Goal: Task Accomplishment & Management: Manage account settings

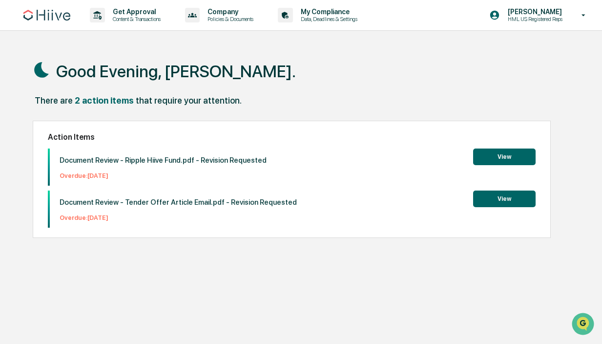
click at [146, 161] on p "Document Review - Ripple Hiive Fund.pdf - Revision Requested" at bounding box center [163, 160] width 207 height 9
click at [504, 159] on button "View" at bounding box center [504, 156] width 63 height 17
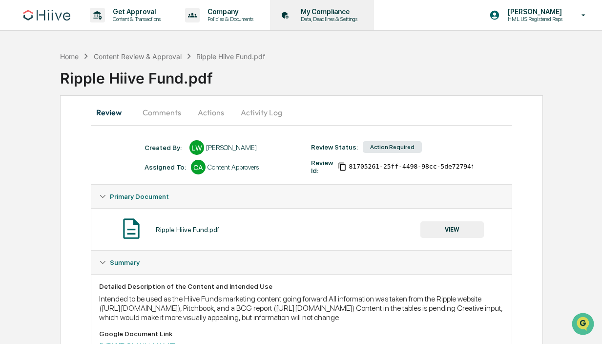
click at [362, 20] on p "Data, Deadlines & Settings" at bounding box center [327, 19] width 69 height 7
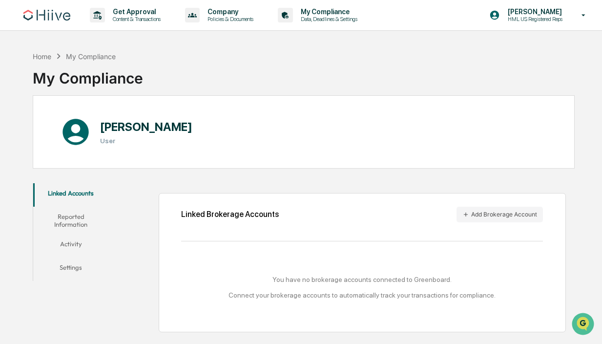
click at [82, 220] on button "Reported Information" at bounding box center [70, 221] width 75 height 28
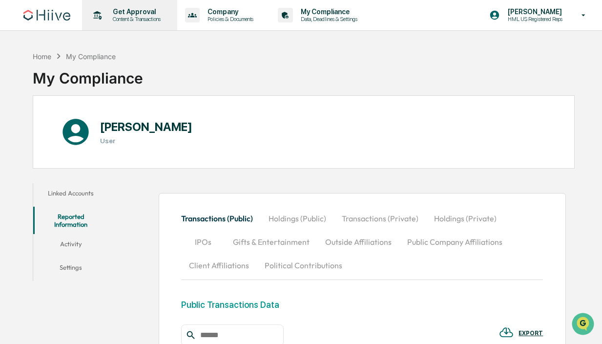
click at [128, 16] on p "Content & Transactions" at bounding box center [135, 19] width 61 height 7
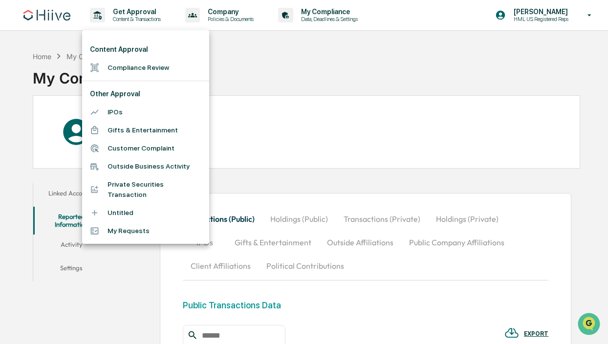
click at [148, 64] on li "Compliance Review" at bounding box center [145, 68] width 127 height 18
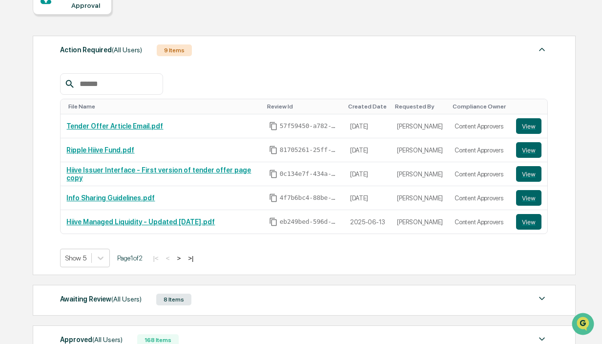
scroll to position [220, 0]
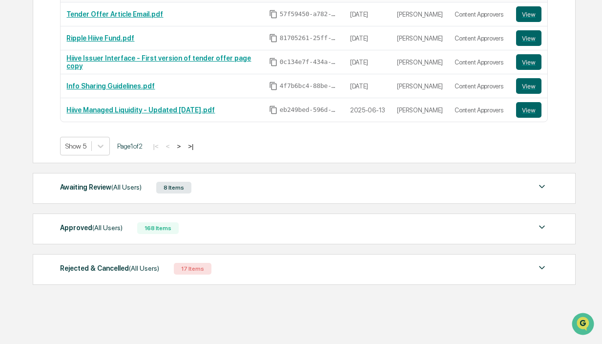
click at [214, 188] on div "Awaiting Review (All Users) 8 Items" at bounding box center [304, 188] width 488 height 14
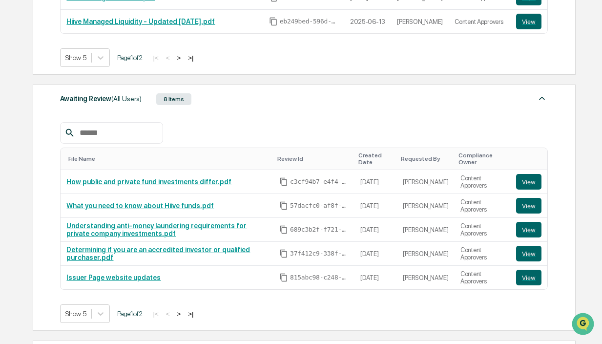
scroll to position [304, 0]
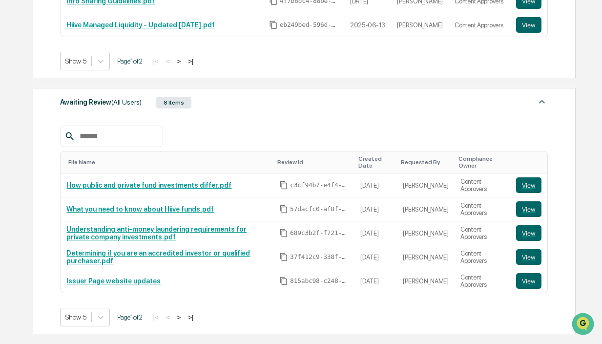
click at [132, 133] on input "text" at bounding box center [117, 136] width 83 height 13
paste input "**********"
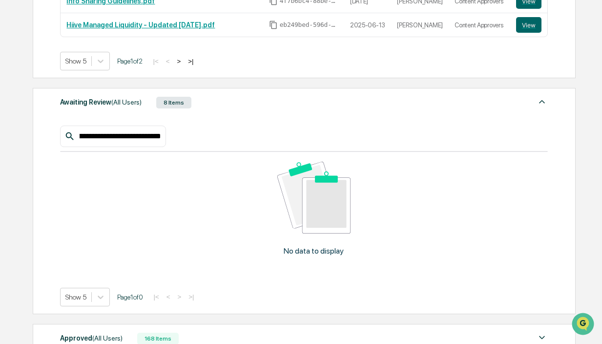
type input "**********"
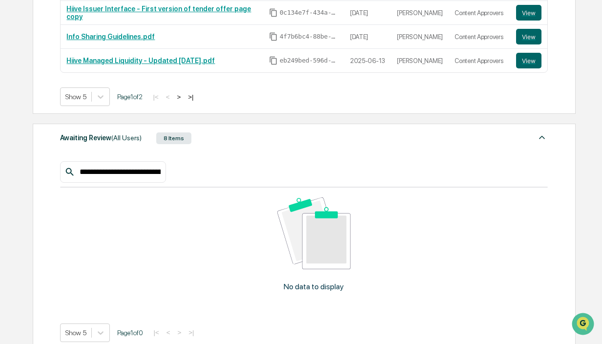
scroll to position [274, 0]
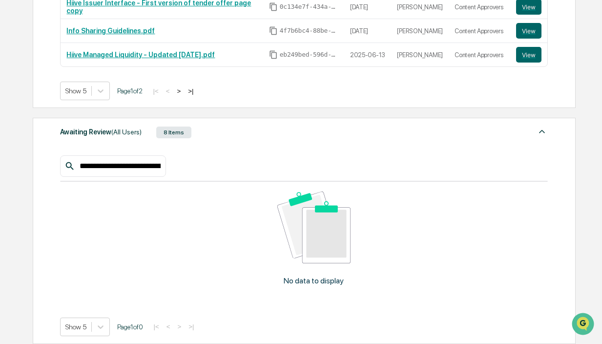
click at [123, 175] on div "**********" at bounding box center [113, 165] width 106 height 21
click at [123, 170] on input "**********" at bounding box center [119, 166] width 86 height 13
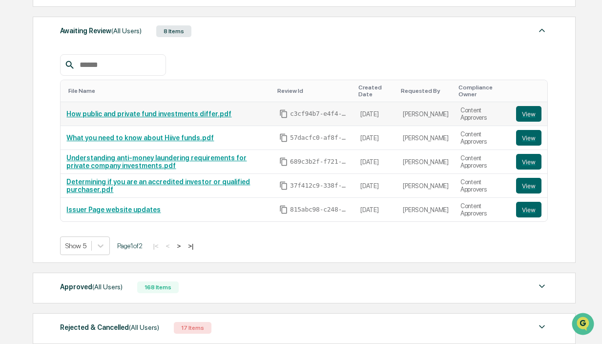
scroll to position [376, 0]
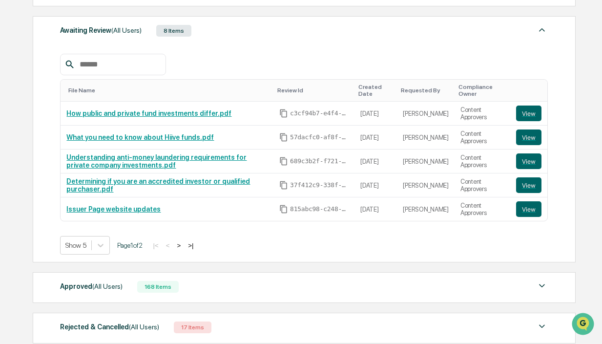
click at [184, 245] on button ">" at bounding box center [179, 245] width 10 height 8
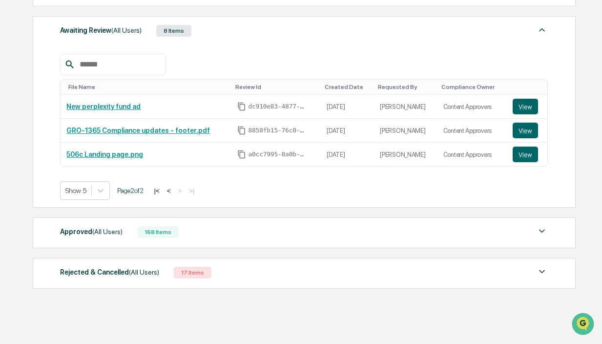
click at [174, 191] on button "<" at bounding box center [169, 191] width 10 height 8
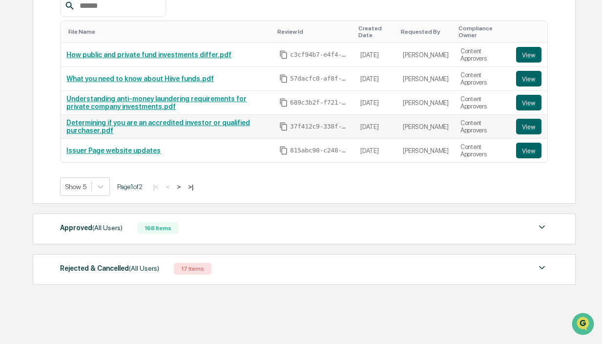
scroll to position [436, 0]
click at [197, 229] on div "Approved (All Users) 168 Items" at bounding box center [304, 228] width 488 height 14
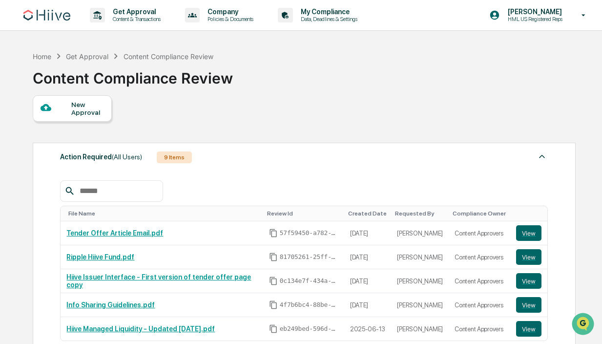
scroll to position [95, 0]
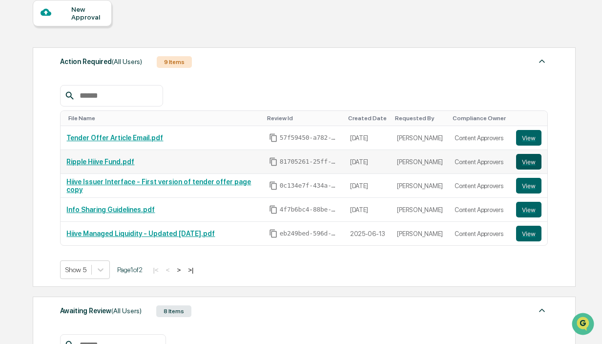
click at [536, 161] on button "View" at bounding box center [528, 162] width 25 height 16
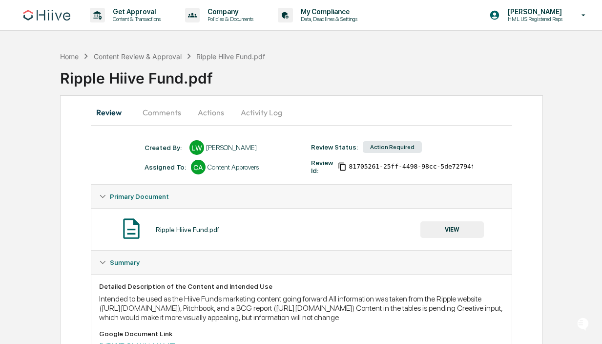
click at [211, 114] on button "Actions" at bounding box center [211, 112] width 44 height 23
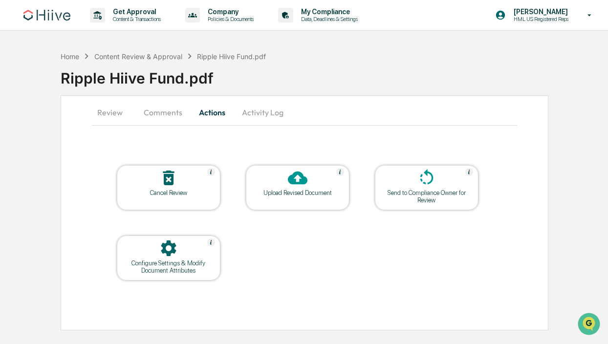
click at [191, 191] on div "Cancel Review" at bounding box center [169, 192] width 88 height 7
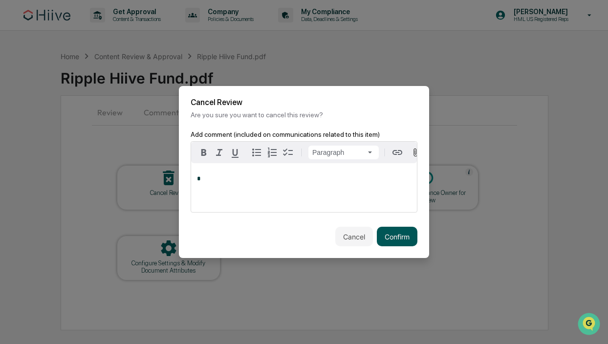
click at [396, 236] on button "Confirm" at bounding box center [397, 237] width 41 height 20
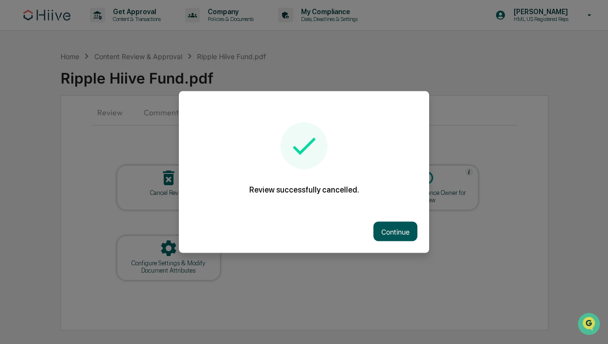
click at [399, 232] on button "Continue" at bounding box center [395, 232] width 44 height 20
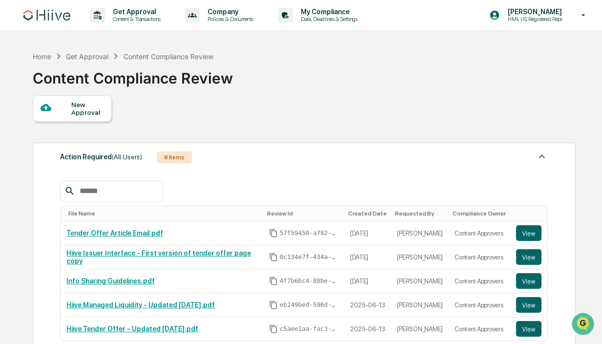
scroll to position [80, 0]
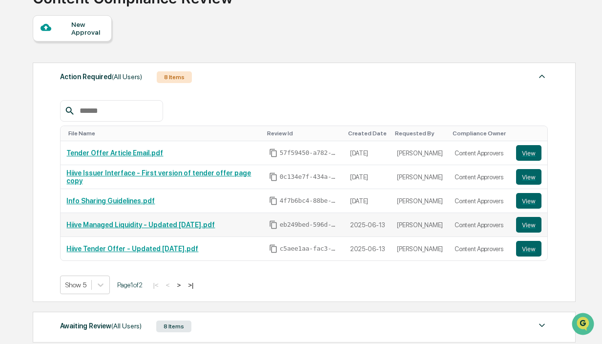
click at [196, 225] on link "Hiive Managed Liquidity - Updated [DATE].pdf" at bounding box center [140, 225] width 148 height 8
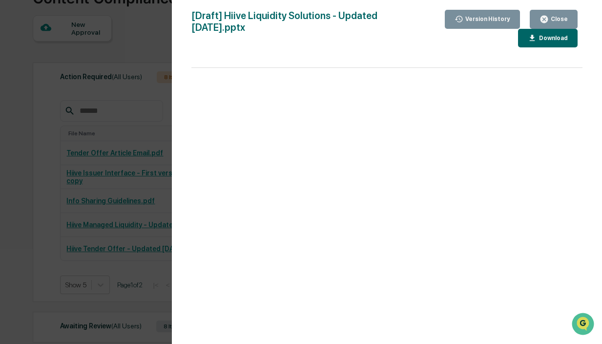
click at [64, 159] on div "Version History [DATE] 11:24 PM [PERSON_NAME] [DATE] 12:13 AM [PERSON_NAME] [DA…" at bounding box center [301, 172] width 602 height 344
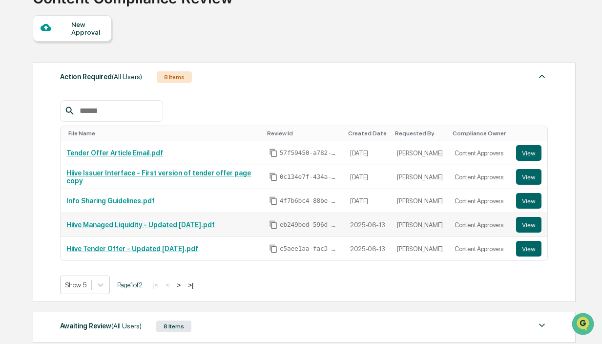
click at [215, 224] on link "Hiive Managed Liquidity - Updated [DATE].pdf" at bounding box center [140, 225] width 148 height 8
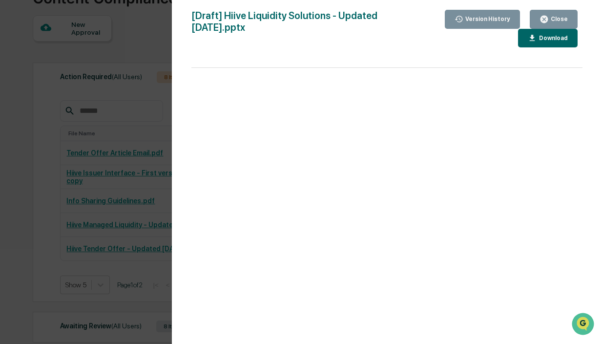
click at [156, 199] on div "Version History [DATE] 11:24 PM [PERSON_NAME] [DATE] 12:13 AM [PERSON_NAME] [DA…" at bounding box center [301, 172] width 602 height 344
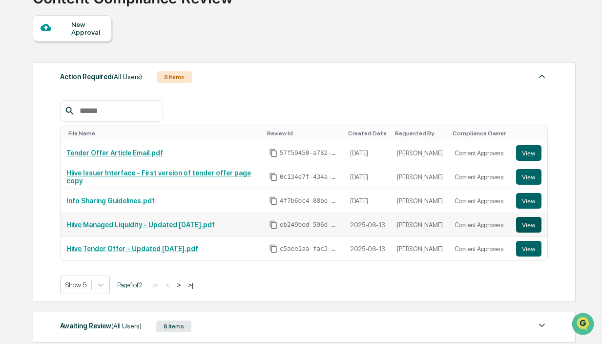
click at [524, 221] on button "View" at bounding box center [528, 225] width 25 height 16
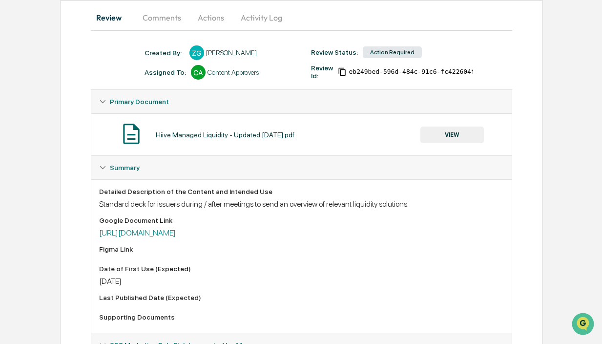
scroll to position [107, 0]
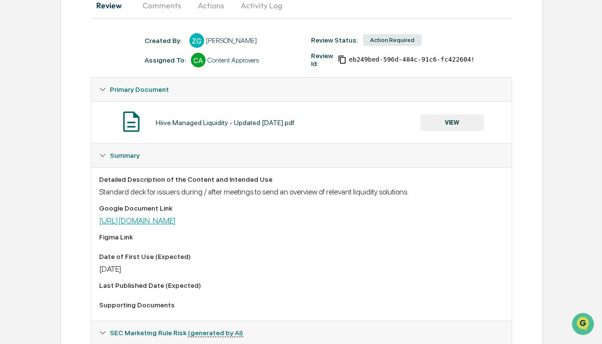
click at [176, 225] on link "https://docs.google.com/presentation/d/147eX7k9IS52Q5e-Hj1fQhLqVhiv4sty36QrPg5t…" at bounding box center [137, 220] width 77 height 9
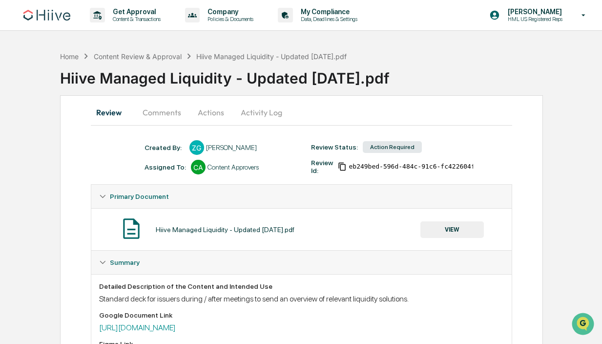
click at [214, 108] on button "Actions" at bounding box center [211, 112] width 44 height 23
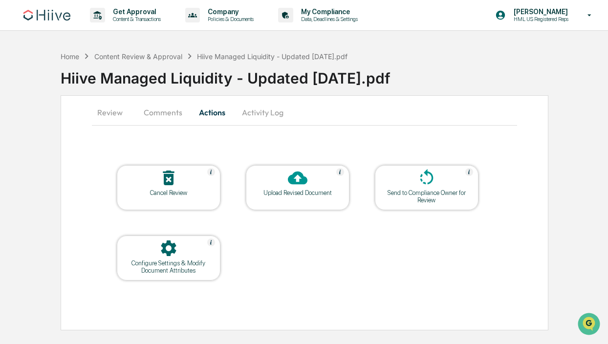
click at [176, 183] on icon at bounding box center [169, 178] width 20 height 20
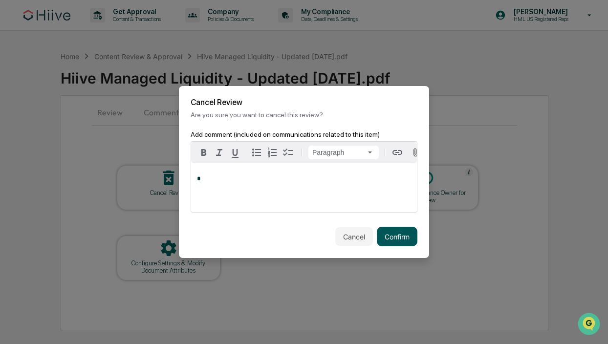
click at [389, 233] on button "Confirm" at bounding box center [397, 237] width 41 height 20
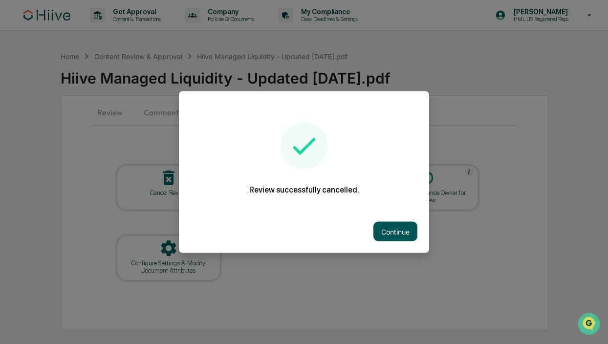
click at [388, 225] on button "Continue" at bounding box center [395, 232] width 44 height 20
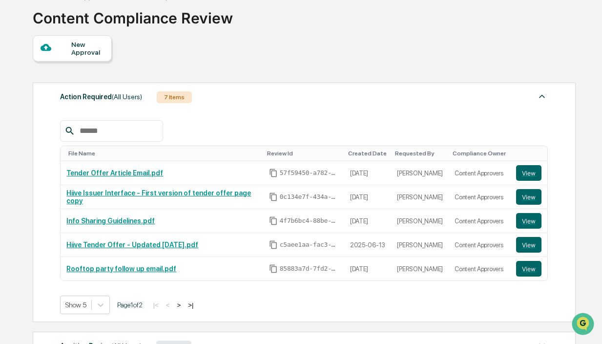
scroll to position [62, 0]
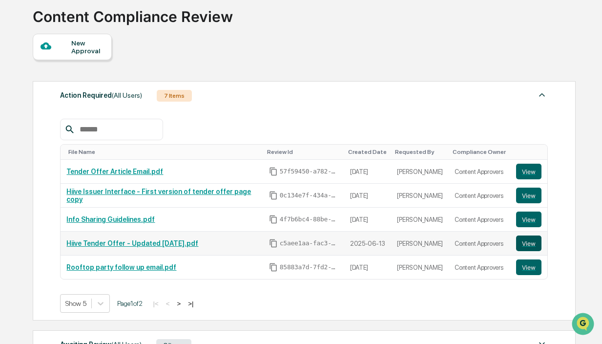
click at [524, 246] on button "View" at bounding box center [528, 243] width 25 height 16
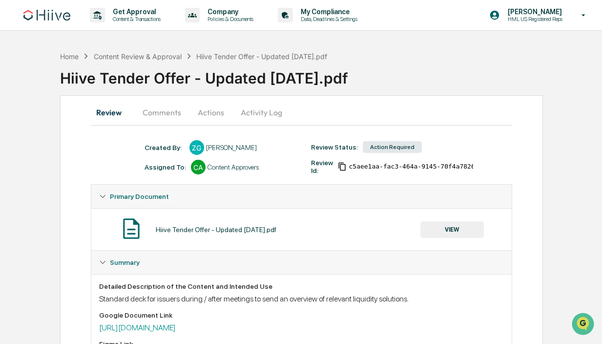
click at [214, 106] on button "Actions" at bounding box center [211, 112] width 44 height 23
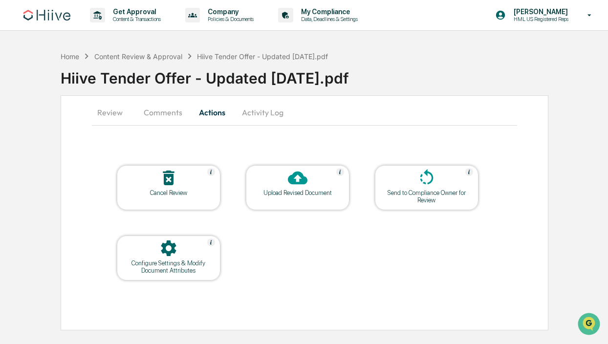
click at [178, 177] on div at bounding box center [169, 178] width 98 height 21
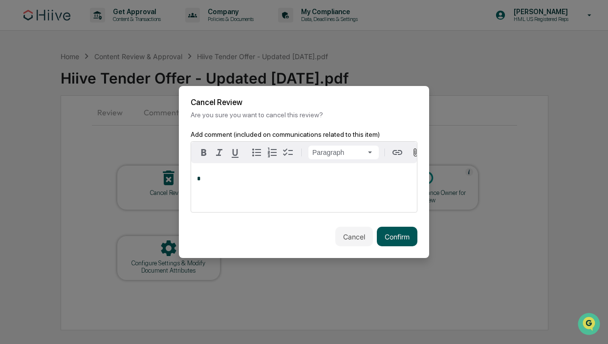
click at [394, 241] on button "Confirm" at bounding box center [397, 237] width 41 height 20
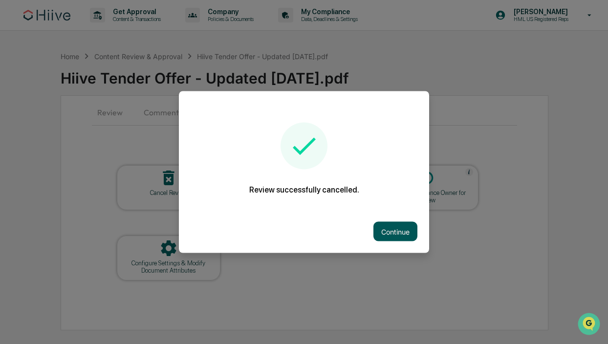
click at [402, 226] on button "Continue" at bounding box center [395, 232] width 44 height 20
